Goal: Obtain resource: Obtain resource

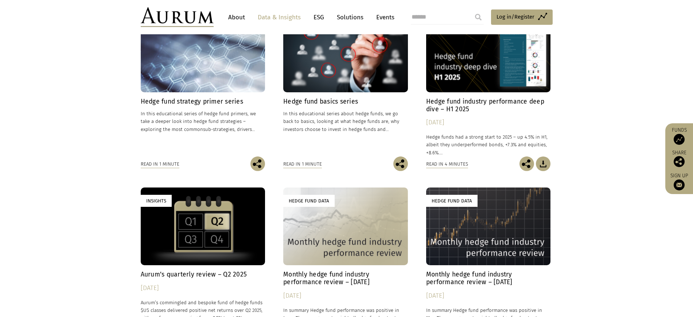
scroll to position [273, 0]
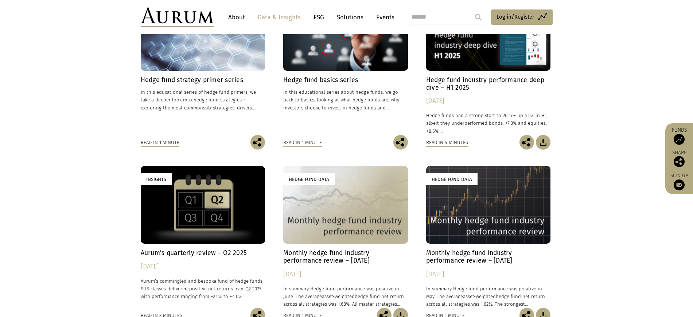
click at [340, 241] on div "Hedge Fund Data" at bounding box center [345, 205] width 125 height 78
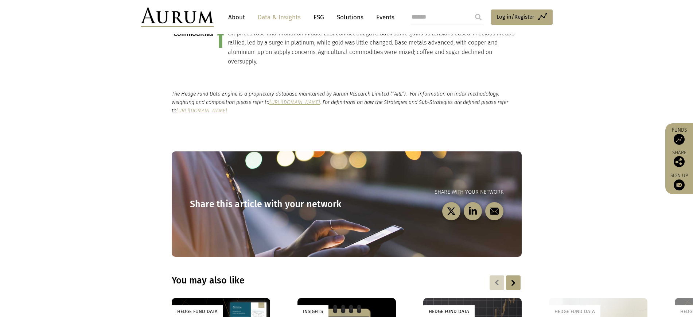
scroll to position [722, 0]
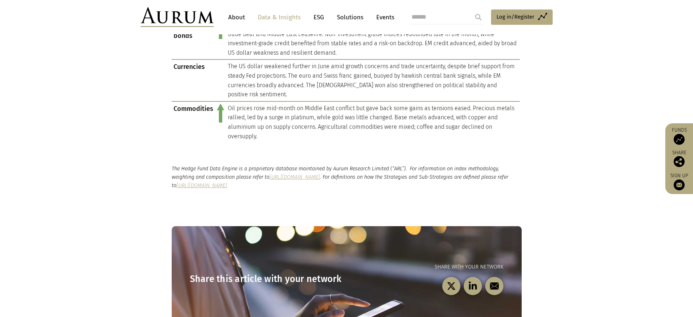
click at [291, 20] on link "Data & Insights" at bounding box center [279, 17] width 50 height 13
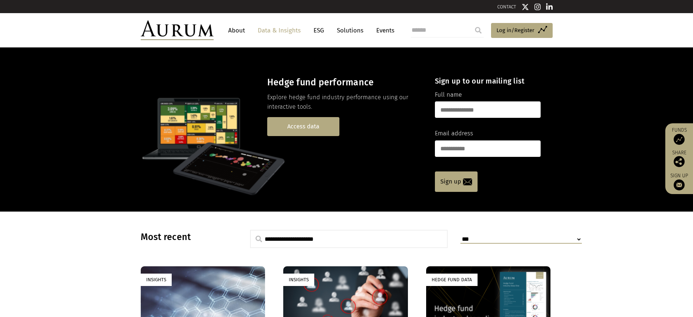
click at [268, 132] on link "Access data" at bounding box center [303, 126] width 72 height 19
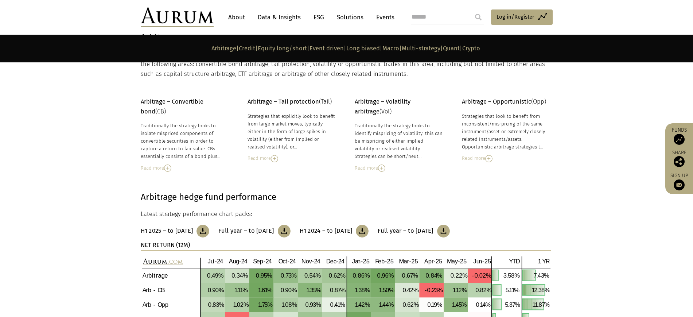
scroll to position [182, 0]
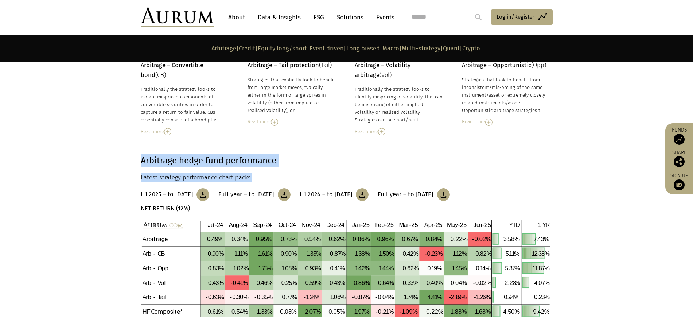
drag, startPoint x: 137, startPoint y: 157, endPoint x: 279, endPoint y: 170, distance: 142.7
click at [274, 170] on div "Arbitrage hedge fund performance Latest strategy performance chart packs: H1 20…" at bounding box center [346, 263] width 426 height 221
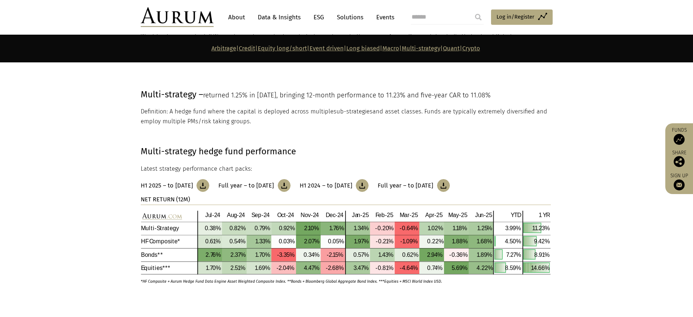
scroll to position [2869, 0]
click at [209, 184] on img at bounding box center [202, 184] width 13 height 13
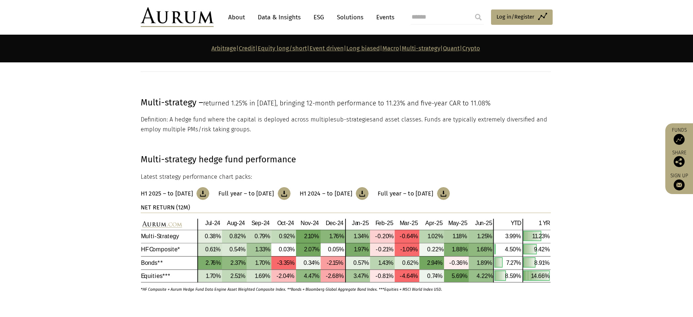
scroll to position [2778, 0]
